Goal: Use online tool/utility: Utilize a website feature to perform a specific function

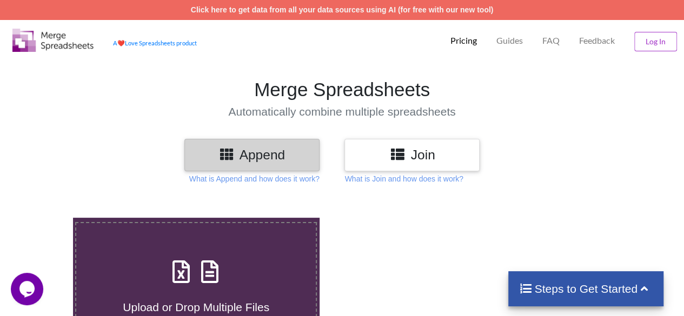
click at [238, 245] on label "Upload or Drop Multiple Files to Automatically Append Them" at bounding box center [196, 291] width 242 height 139
click at [45, 218] on input "Upload or Drop Multiple Files to Automatically Append Them" at bounding box center [45, 218] width 0 height 0
type input "C:\fakepath\ELECTRICITY ALL PARTY.xlsx"
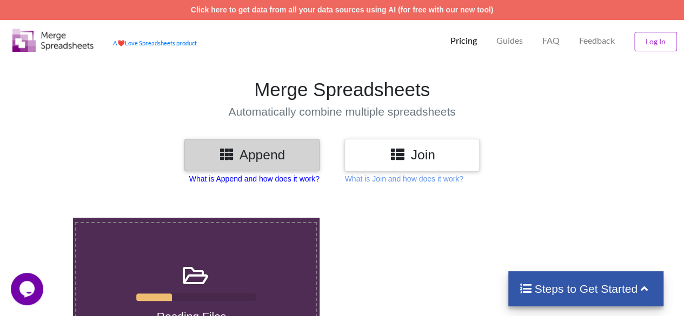
click at [290, 181] on p "What is Append and how does it work?" at bounding box center [254, 179] width 130 height 11
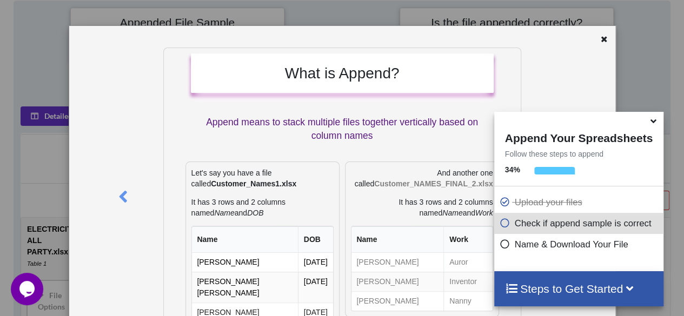
scroll to position [428, 0]
click at [600, 42] on icon at bounding box center [604, 38] width 9 height 8
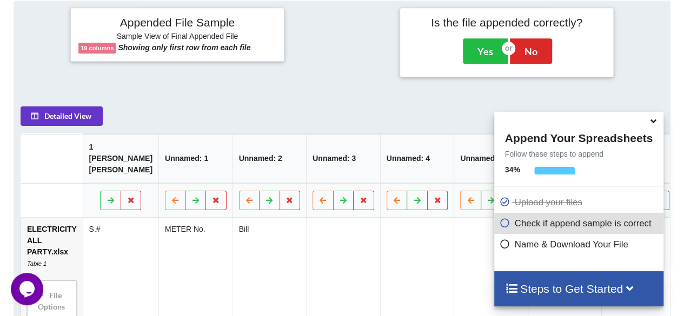
click at [457, 118] on div "Detailed View 1 [PERSON_NAME] [PERSON_NAME] Unnamed: 1 Unnamed: 2 Unnamed: 3 Un…" at bounding box center [342, 217] width 643 height 221
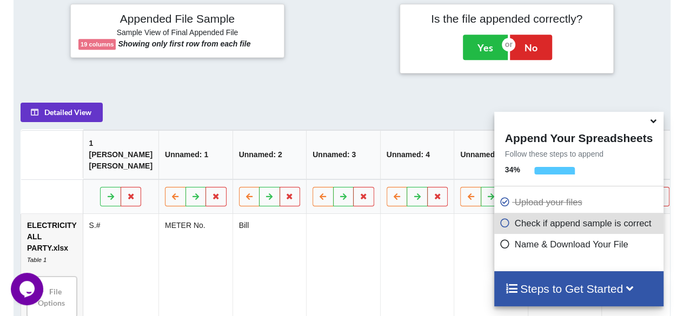
scroll to position [405, 0]
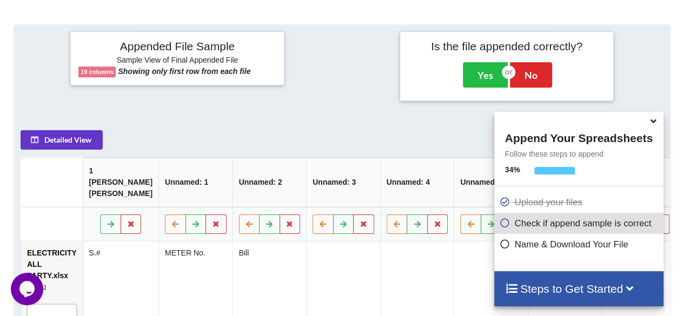
click at [575, 274] on div "Steps to Get Started" at bounding box center [578, 289] width 169 height 35
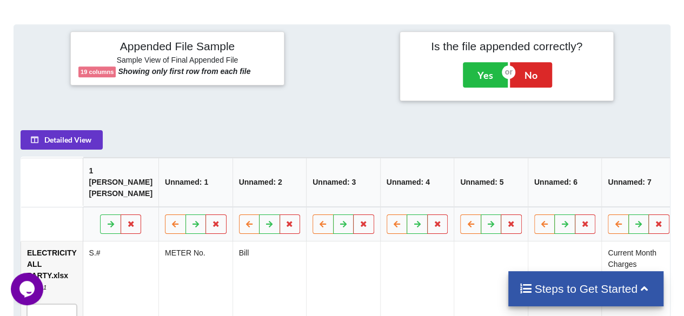
click at [482, 251] on td at bounding box center [491, 296] width 74 height 109
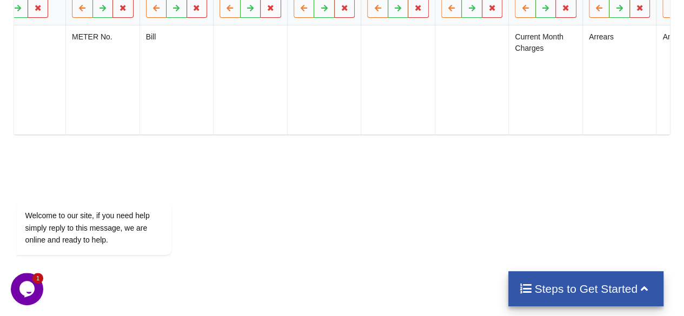
scroll to position [0, 35]
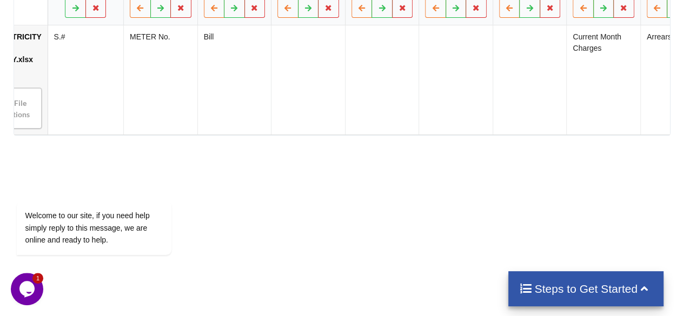
click at [578, 276] on div "Steps to Get Started" at bounding box center [585, 289] width 155 height 35
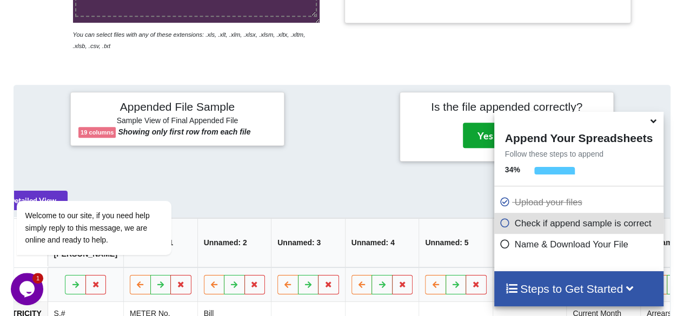
click at [482, 136] on button "Yes" at bounding box center [485, 135] width 45 height 25
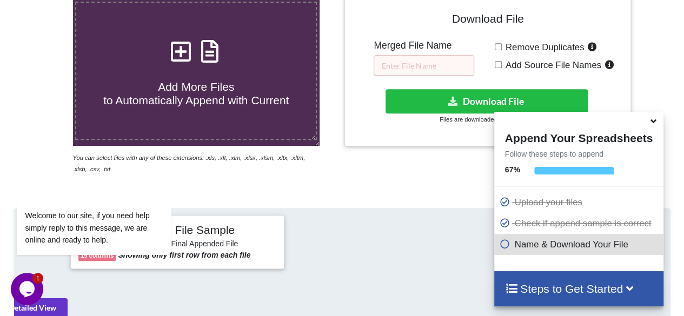
scroll to position [217, 0]
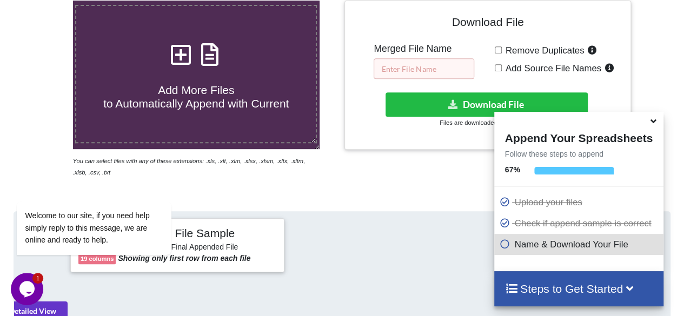
click at [452, 69] on input "text" at bounding box center [424, 68] width 101 height 21
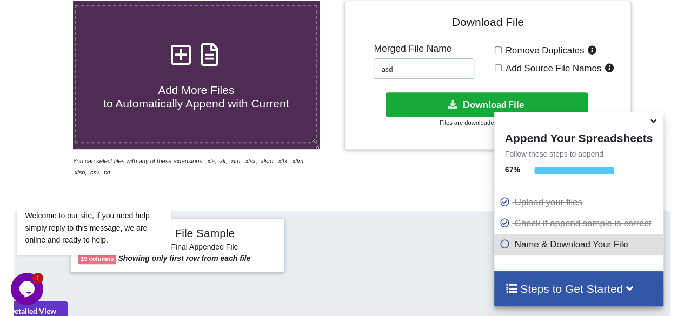
type input "asd"
click at [462, 102] on button "Download File" at bounding box center [487, 104] width 203 height 24
